Goal: Task Accomplishment & Management: Manage account settings

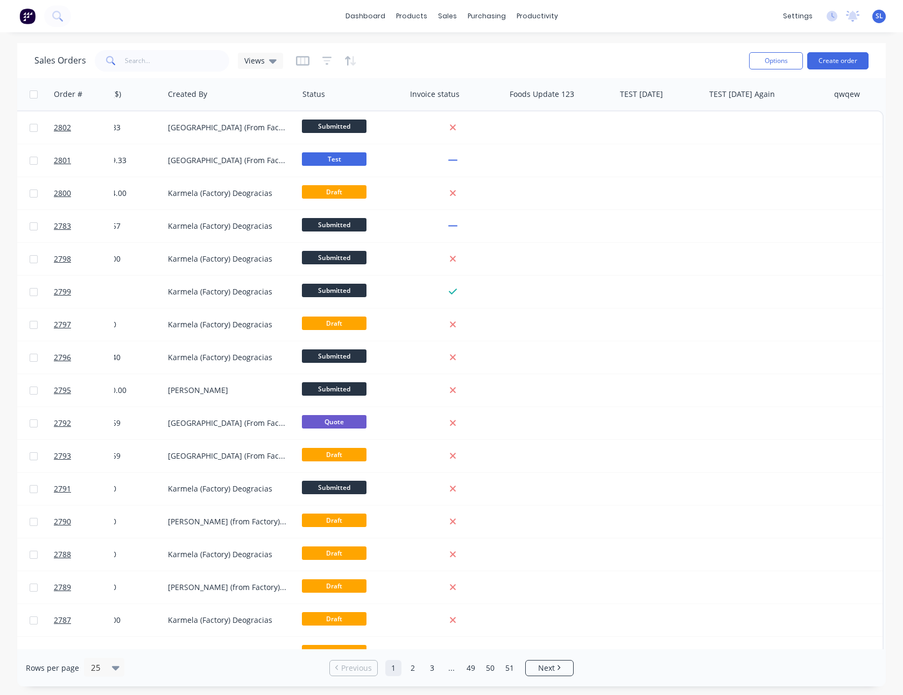
click at [877, 18] on span "SL" at bounding box center [879, 16] width 8 height 10
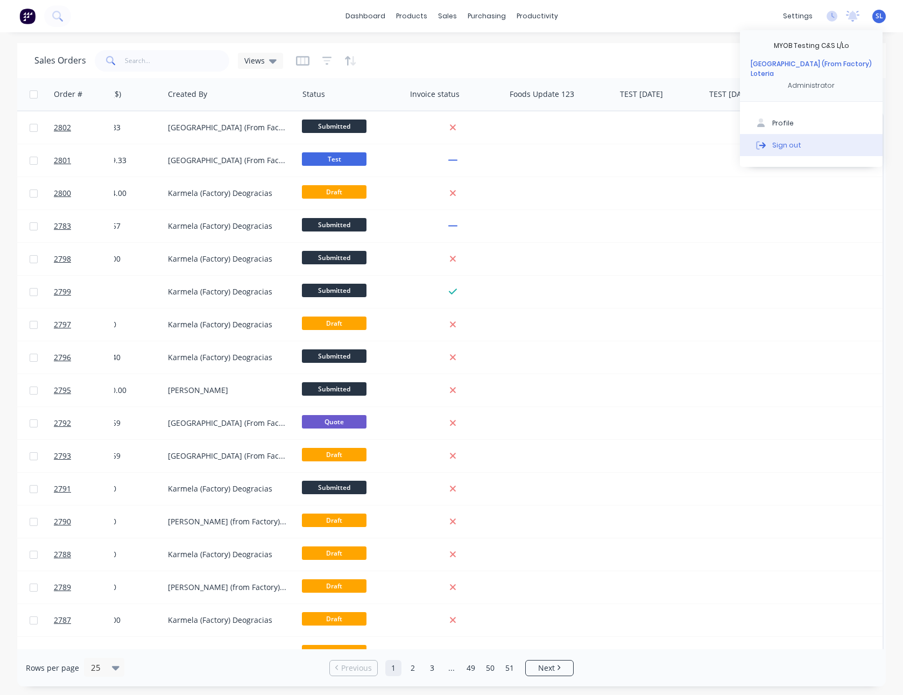
click at [805, 134] on button "Sign out" at bounding box center [811, 145] width 143 height 22
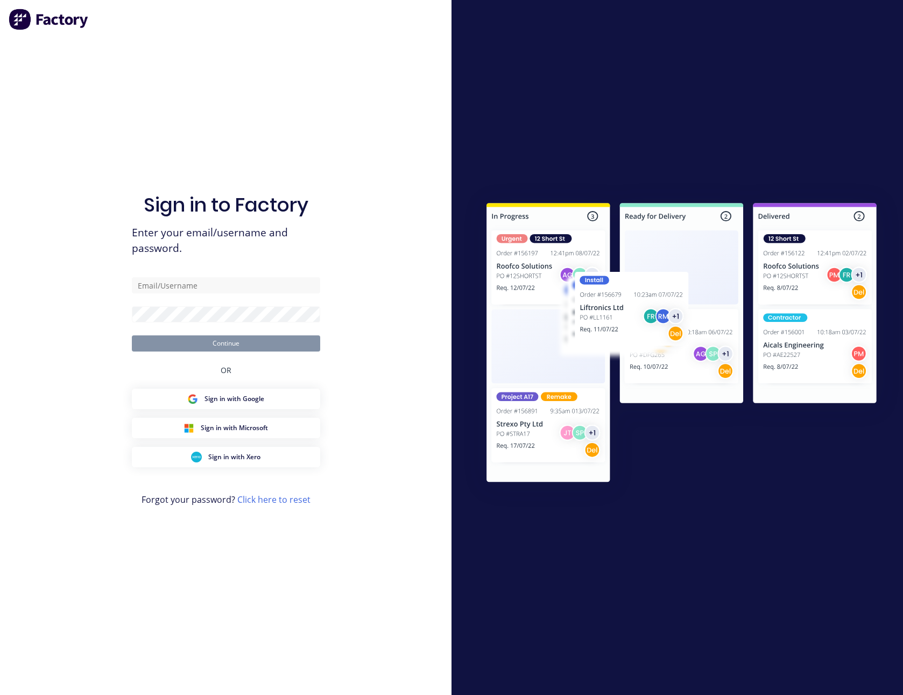
click at [221, 275] on div "Sign in to Factory Enter your email/username and password. Continue OR Sign in …" at bounding box center [226, 358] width 188 height 656
click at [221, 288] on input "text" at bounding box center [226, 285] width 188 height 16
paste input "[EMAIL_ADDRESS][DOMAIN_NAME]"
type input "[EMAIL_ADDRESS][DOMAIN_NAME]"
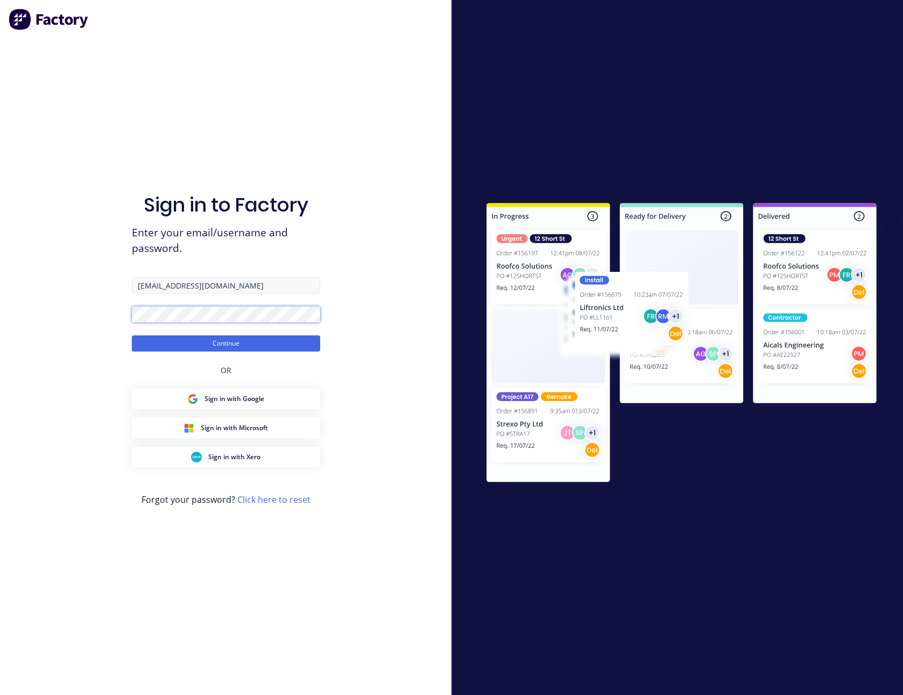
click at [132, 335] on button "Continue" at bounding box center [226, 343] width 188 height 16
